Goal: Navigation & Orientation: Find specific page/section

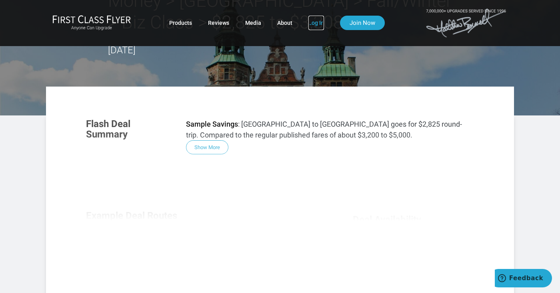
click at [319, 23] on link "Log In" at bounding box center [317, 23] width 16 height 14
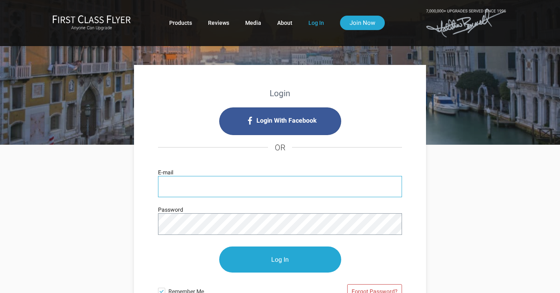
click at [196, 186] on input "E-mail" at bounding box center [280, 186] width 244 height 21
type input "drwed@aol.com"
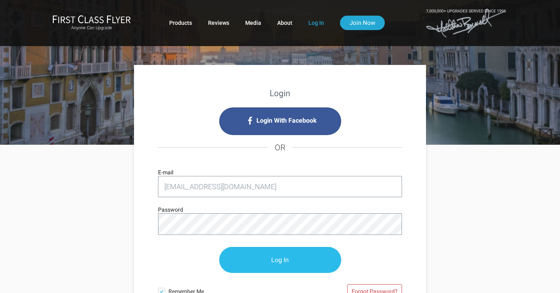
click at [265, 261] on input "Log In" at bounding box center [280, 260] width 122 height 26
click at [279, 260] on input "Log In" at bounding box center [280, 260] width 122 height 26
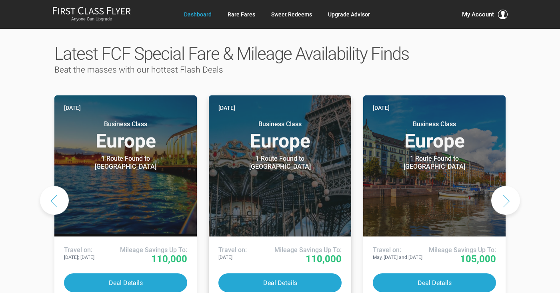
scroll to position [400, 0]
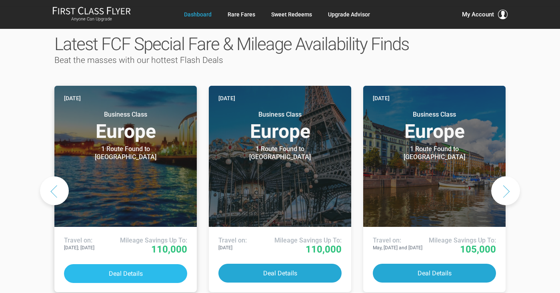
click at [119, 264] on button "Deal Details" at bounding box center [125, 273] width 123 height 19
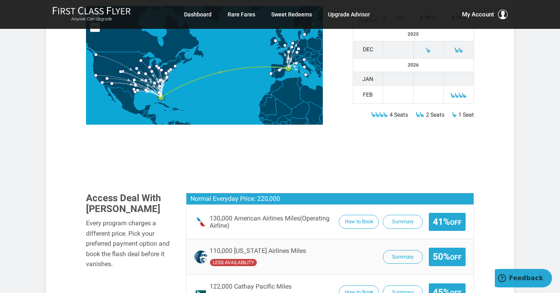
scroll to position [373, 0]
